Goal: Transaction & Acquisition: Purchase product/service

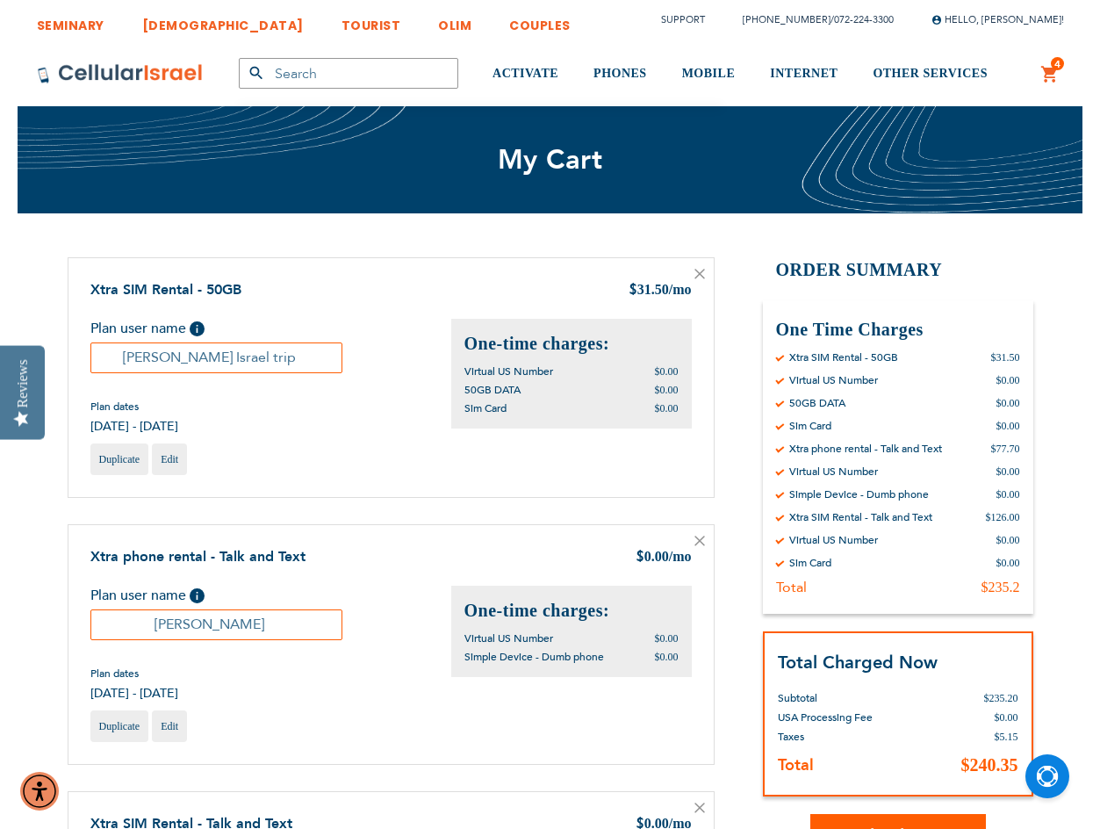
click at [703, 275] on icon at bounding box center [699, 274] width 11 height 11
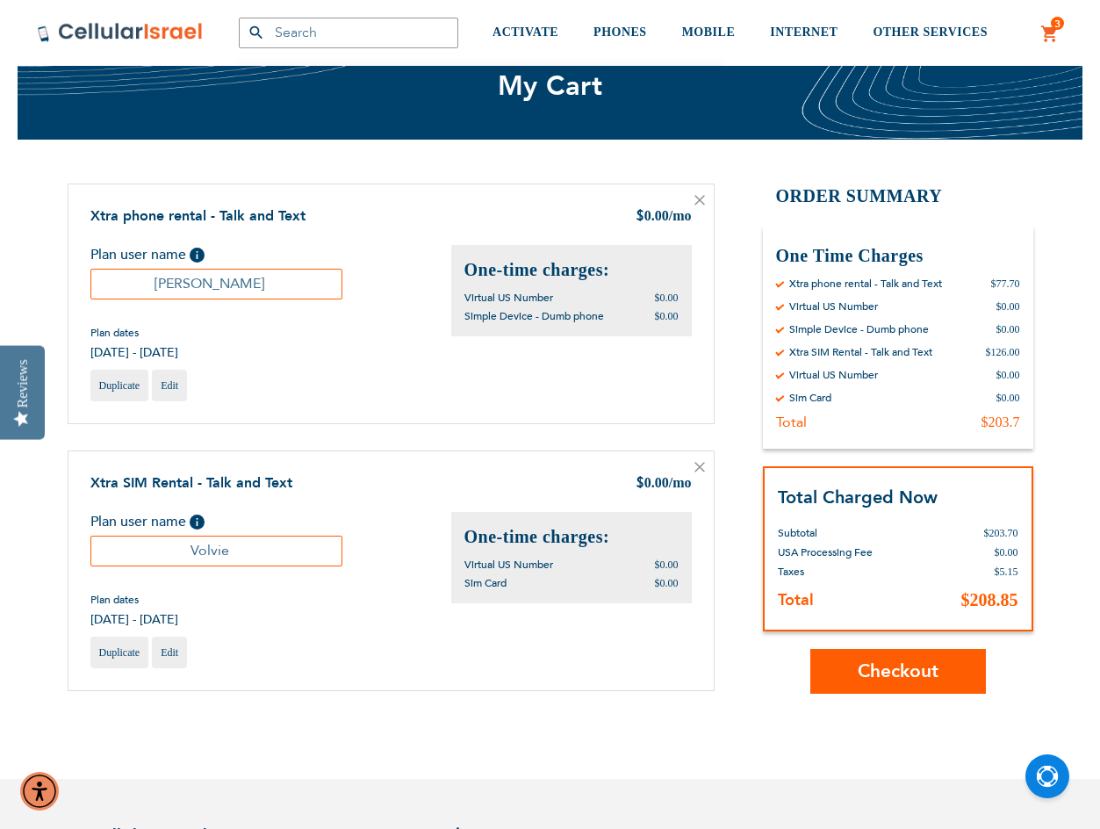
scroll to position [263, 0]
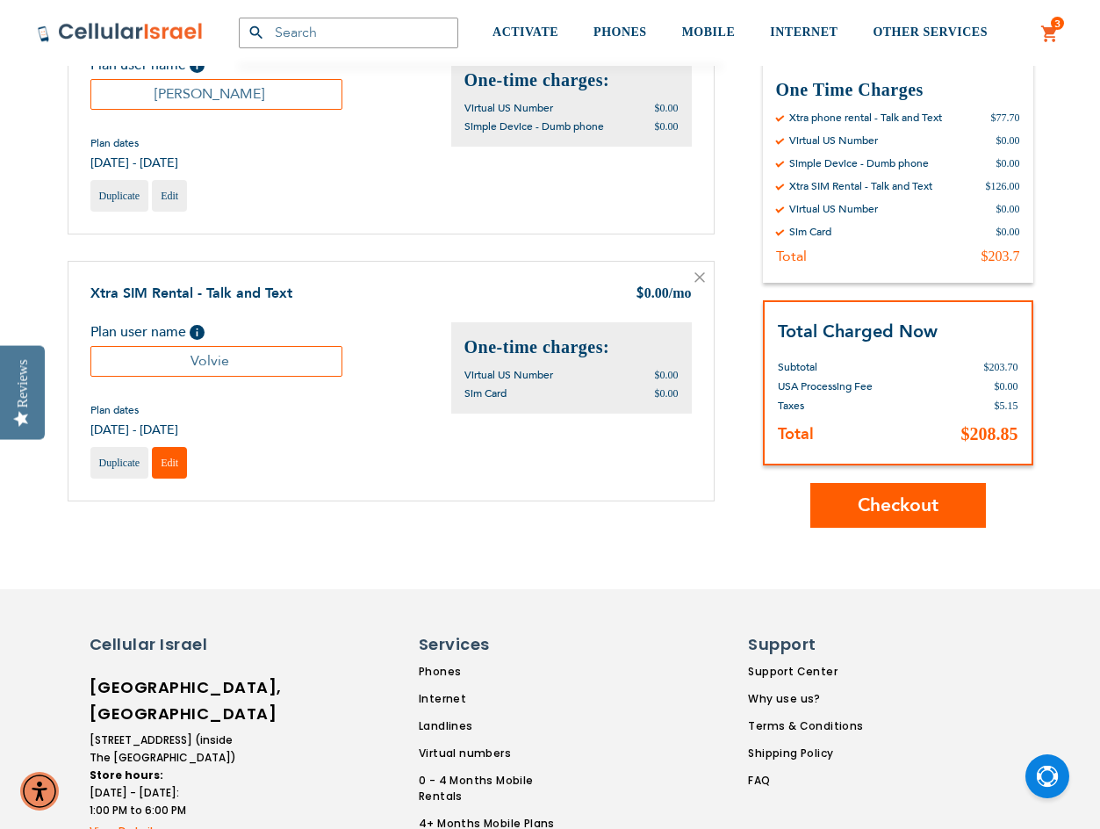
click at [178, 466] on span "Edit" at bounding box center [170, 463] width 18 height 12
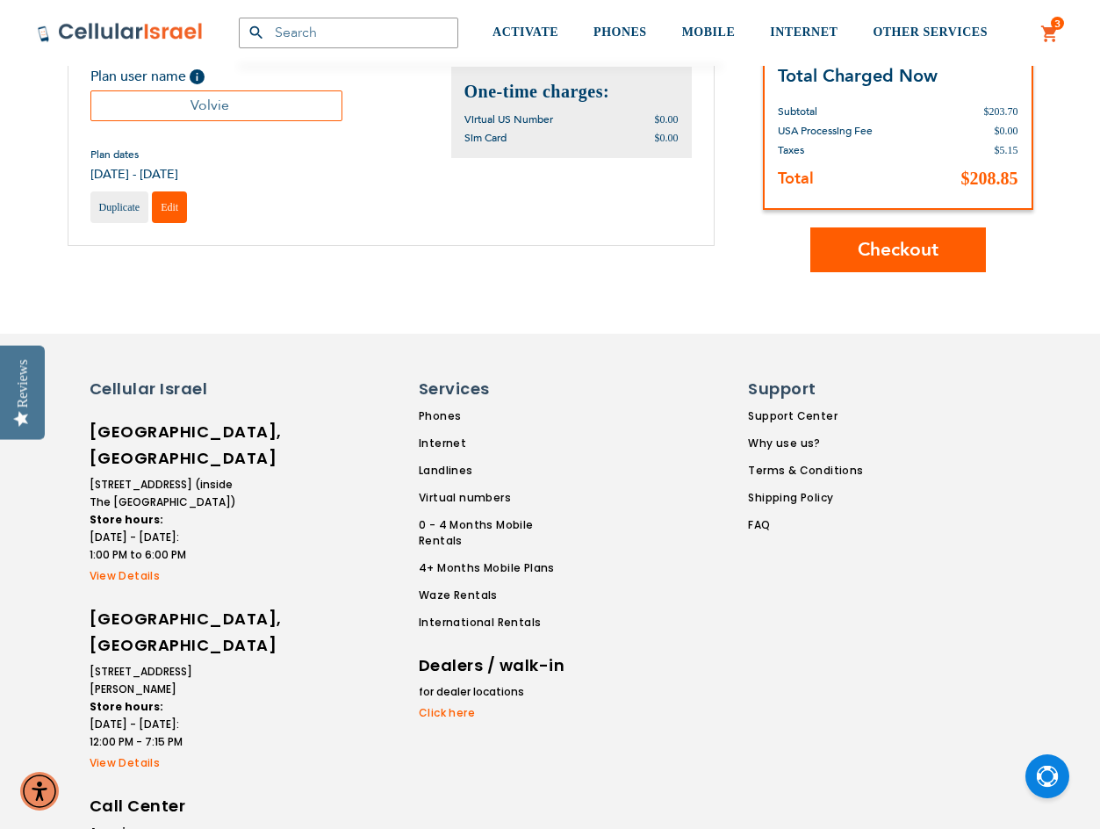
scroll to position [527, 0]
